Goal: Information Seeking & Learning: Check status

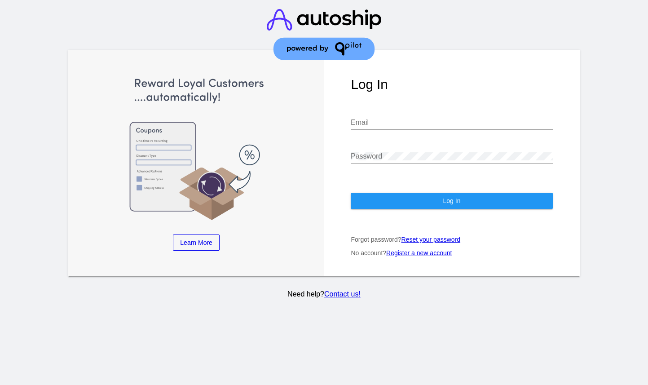
click at [381, 121] on input "Email" at bounding box center [452, 123] width 202 height 8
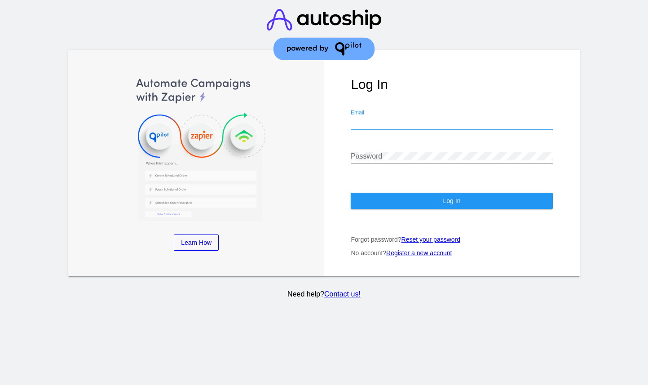
type input "[EMAIL_ADDRESS][DOMAIN_NAME]"
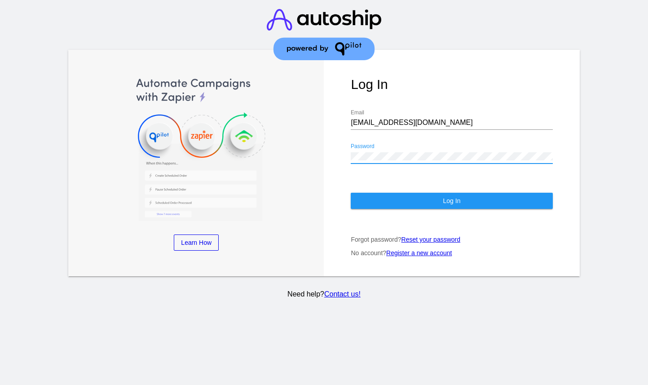
click at [387, 116] on div "[EMAIL_ADDRESS][DOMAIN_NAME] Email" at bounding box center [452, 120] width 202 height 20
click at [387, 119] on div "[EMAIL_ADDRESS][DOMAIN_NAME] Email" at bounding box center [452, 120] width 202 height 20
click at [387, 120] on input "[EMAIL_ADDRESS][DOMAIN_NAME]" at bounding box center [452, 123] width 202 height 8
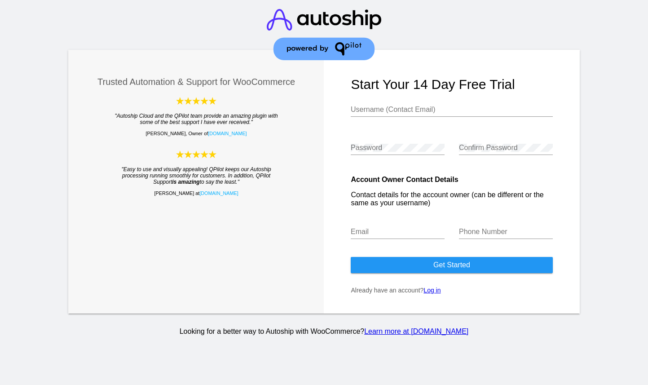
click at [383, 105] on div "Username (Contact Email)" at bounding box center [452, 107] width 202 height 20
click at [383, 106] on div "Username (Contact Email)" at bounding box center [452, 107] width 202 height 20
click at [381, 115] on div "Username (Contact Email)" at bounding box center [452, 107] width 202 height 20
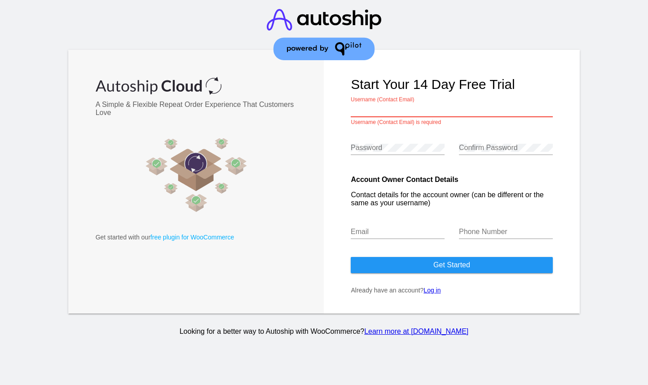
click at [384, 108] on input "Username (Contact Email)" at bounding box center [452, 110] width 202 height 8
click at [342, 146] on form "Start your 14 day free trial Username (Contact Email) Username (Contact Email) …" at bounding box center [452, 182] width 256 height 264
click at [437, 291] on link "Log in" at bounding box center [432, 290] width 17 height 7
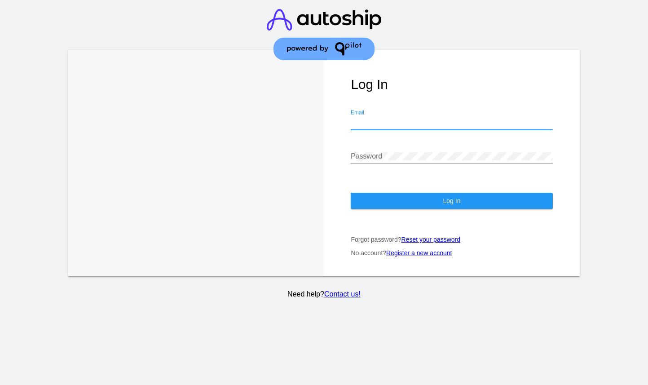
click at [377, 124] on input "Email" at bounding box center [452, 123] width 202 height 8
click at [408, 127] on input "[EMAIL_ADDRESS][DOMAIN_NAME]" at bounding box center [452, 123] width 202 height 8
click at [366, 100] on div "Log In cfreinberg@gmail.com Email Password Log In Forgot password? Reset your p…" at bounding box center [452, 163] width 256 height 226
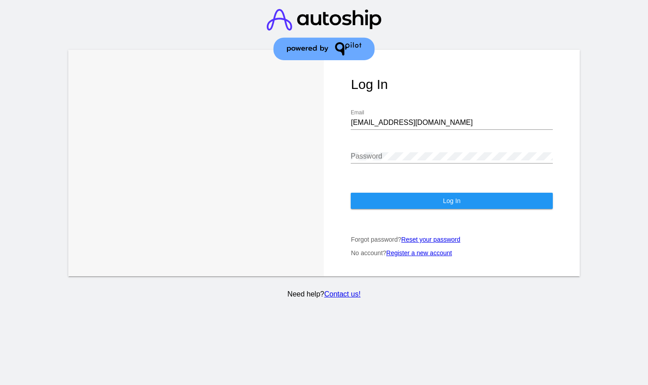
click at [315, 21] on img at bounding box center [324, 34] width 115 height 69
click at [277, 19] on img at bounding box center [324, 34] width 115 height 69
click at [420, 126] on input "[EMAIL_ADDRESS][DOMAIN_NAME]" at bounding box center [452, 123] width 202 height 8
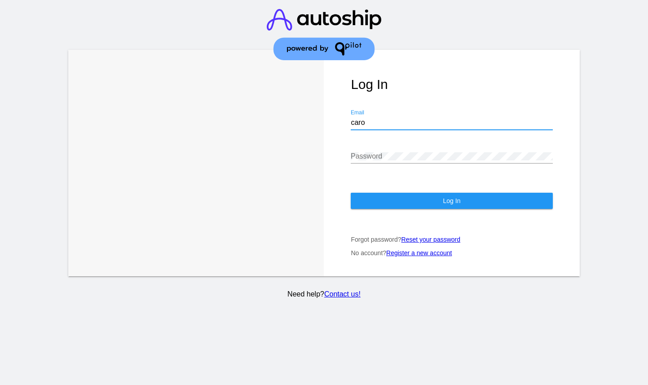
type input "caro@toptreeherbs.com"
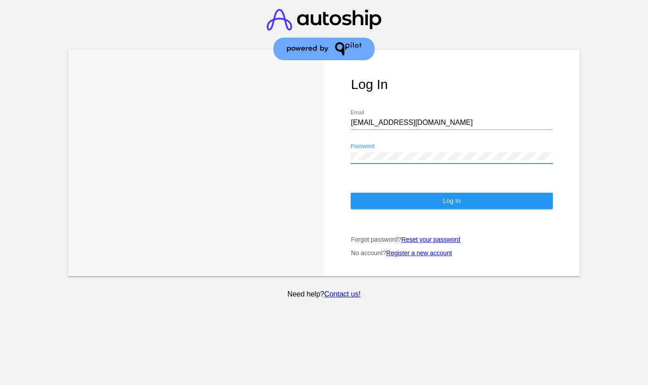
click at [380, 199] on button "Log In" at bounding box center [452, 201] width 202 height 16
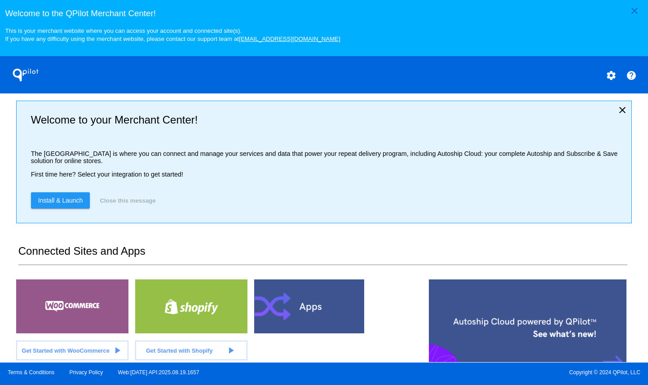
scroll to position [223, 0]
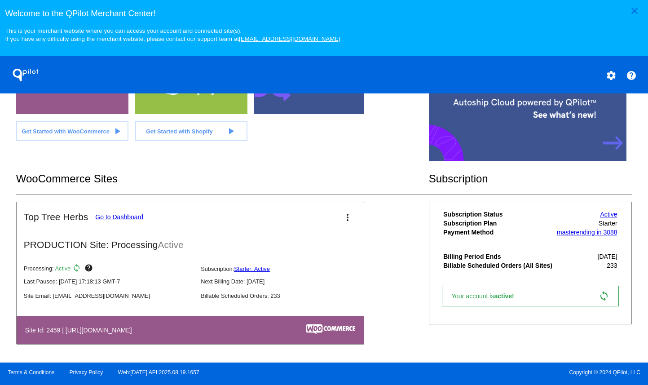
click at [135, 216] on link "Go to Dashboard" at bounding box center [119, 216] width 48 height 7
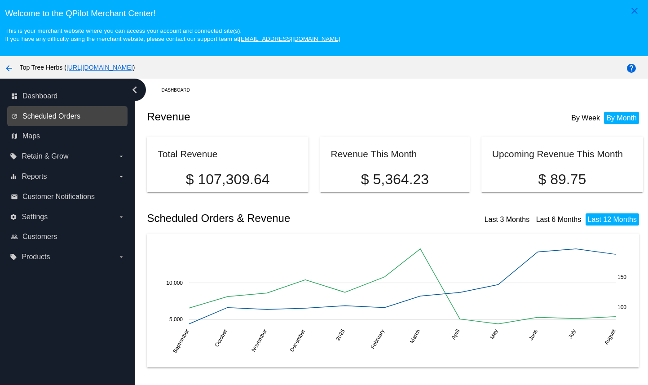
click at [70, 119] on span "Scheduled Orders" at bounding box center [51, 116] width 58 height 8
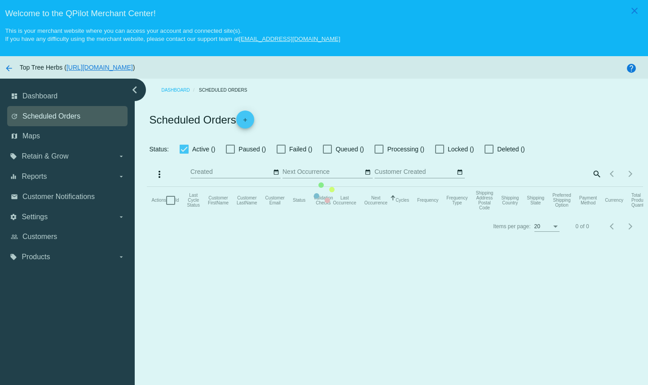
checkbox input "true"
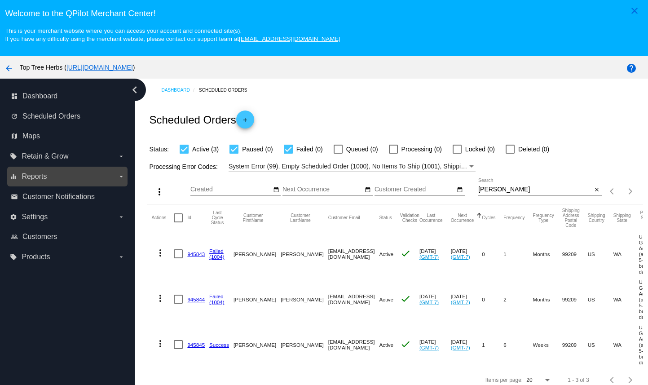
click at [42, 180] on span "Reports" at bounding box center [34, 176] width 25 height 8
click at [0, 0] on input "equalizer Reports arrow_drop_down" at bounding box center [0, 0] width 0 height 0
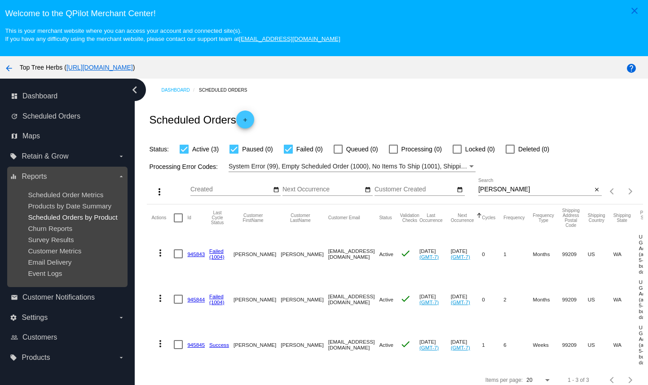
click at [49, 220] on span "Scheduled Orders by Product" at bounding box center [72, 217] width 89 height 8
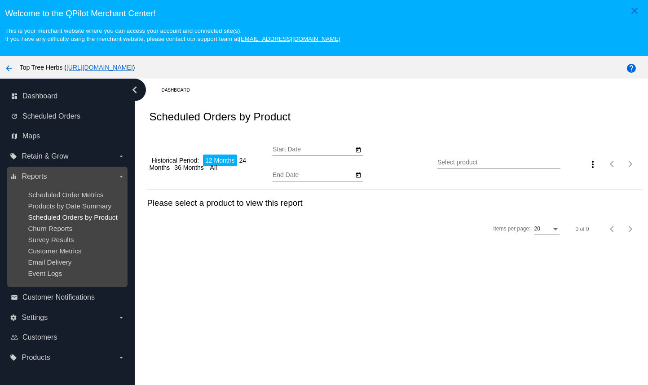
type input "8/29/2024"
type input "8/29/2025"
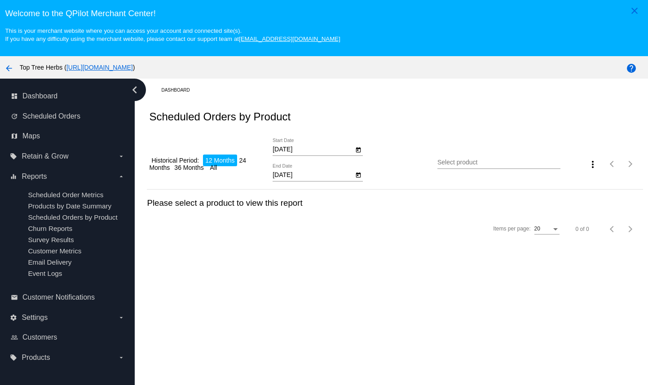
click at [460, 163] on input "Select product" at bounding box center [499, 162] width 124 height 7
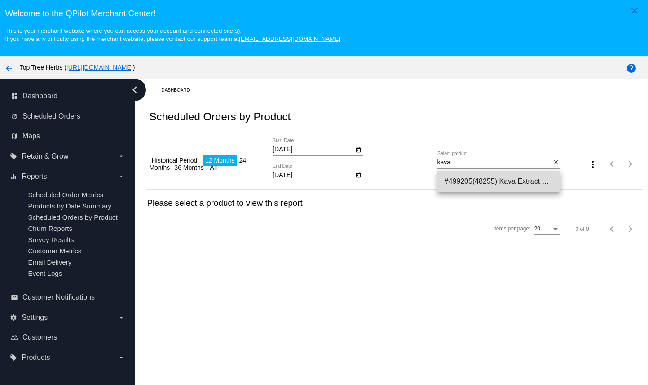
click at [478, 179] on span "#499205(48255) Kava Extract Powder | 30% Kavalactones 35.70" at bounding box center [499, 182] width 109 height 22
type input "Kava Extract Powder | 30% Kavalactones"
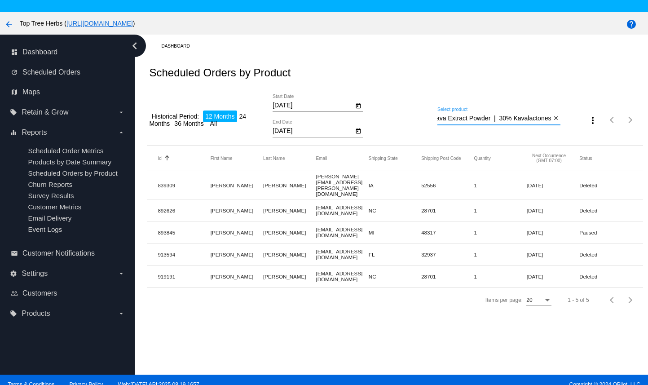
scroll to position [57, 0]
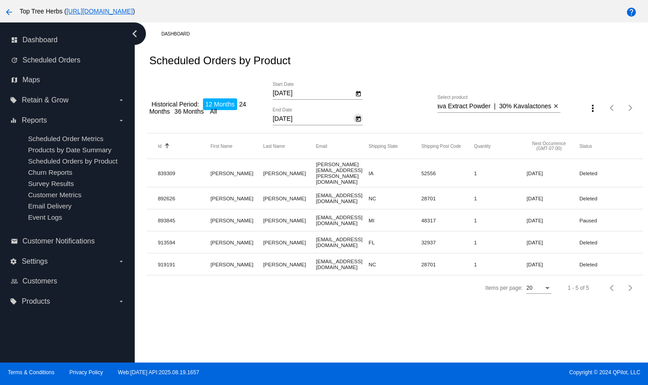
click at [358, 120] on icon "Open calendar" at bounding box center [358, 119] width 6 height 11
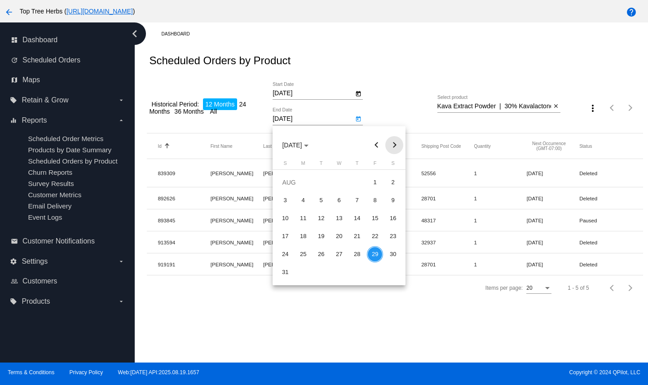
click at [392, 145] on button "Next month" at bounding box center [394, 145] width 18 height 18
click at [286, 269] on div "30" at bounding box center [285, 272] width 16 height 16
type input "11/30/2025"
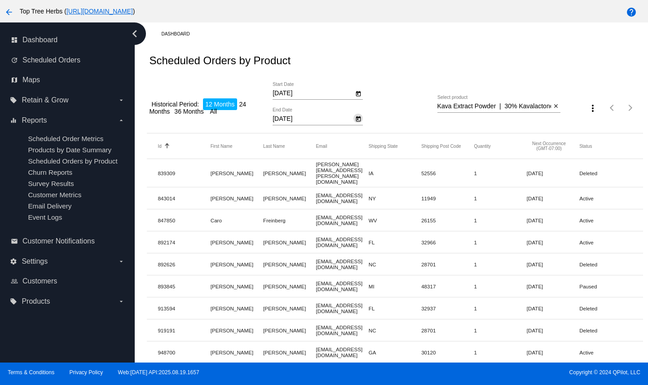
scroll to position [43, 0]
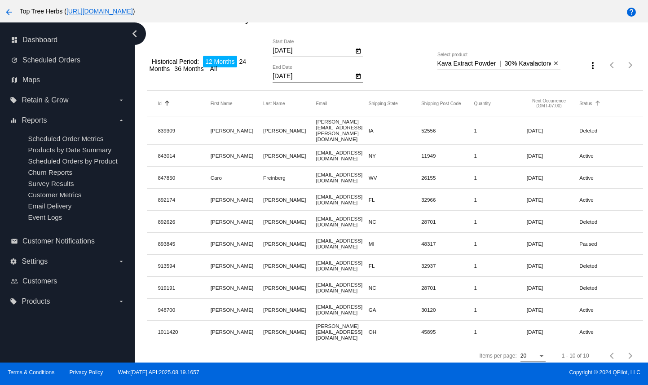
click at [584, 106] on button "Status" at bounding box center [585, 103] width 13 height 5
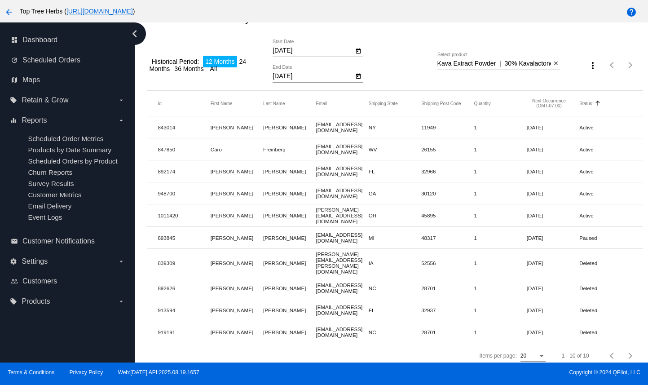
scroll to position [0, 0]
